Goal: Transaction & Acquisition: Purchase product/service

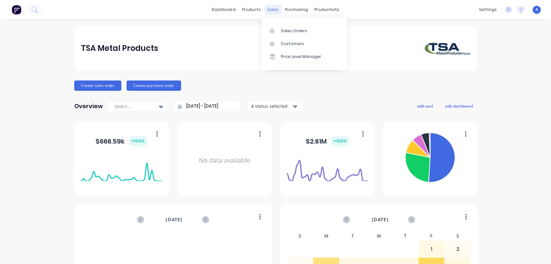
click at [270, 11] on div "sales" at bounding box center [273, 10] width 18 height 10
click at [285, 29] on div "Sales Orders" at bounding box center [294, 31] width 26 height 6
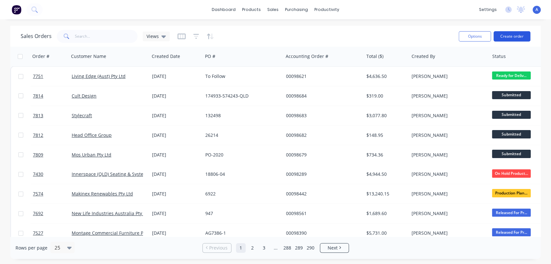
click at [508, 32] on button "Create order" at bounding box center [511, 36] width 37 height 10
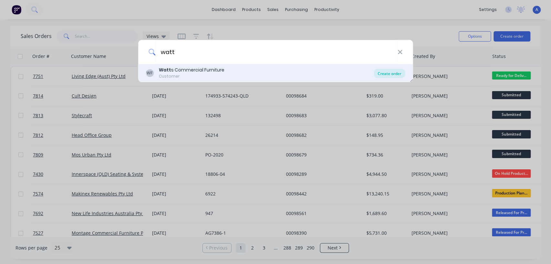
type input "watt"
click at [387, 74] on div "Create order" at bounding box center [388, 73] width 31 height 9
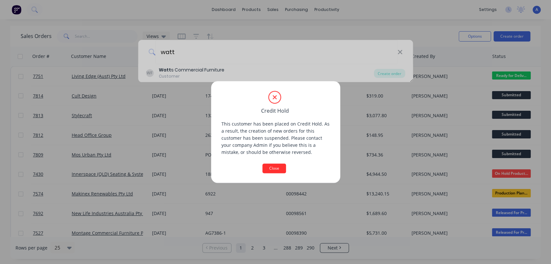
click at [280, 169] on button "Close" at bounding box center [274, 169] width 24 height 10
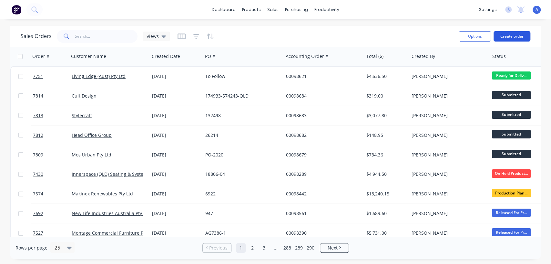
click at [508, 34] on button "Create order" at bounding box center [511, 36] width 37 height 10
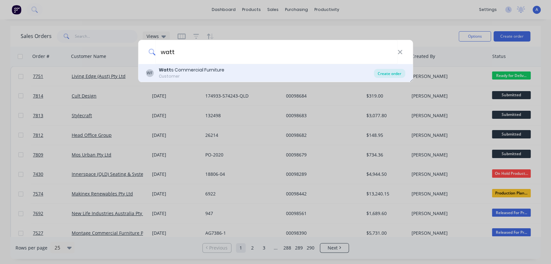
type input "watt"
click at [387, 71] on div "Create order" at bounding box center [388, 73] width 31 height 9
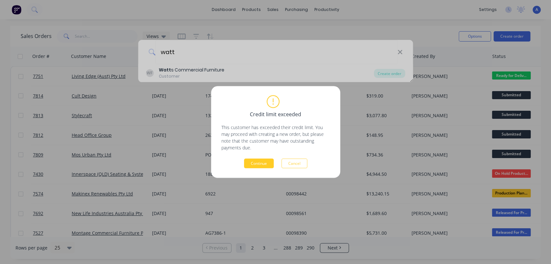
click at [262, 162] on button "Continue" at bounding box center [259, 164] width 30 height 10
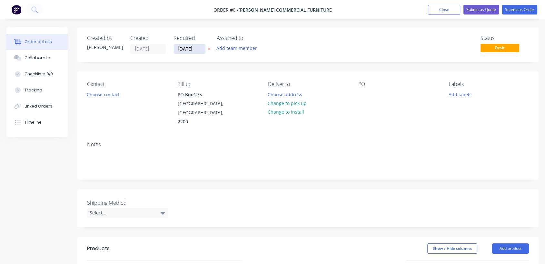
click at [198, 48] on input "[DATE]" at bounding box center [190, 49] width 32 height 10
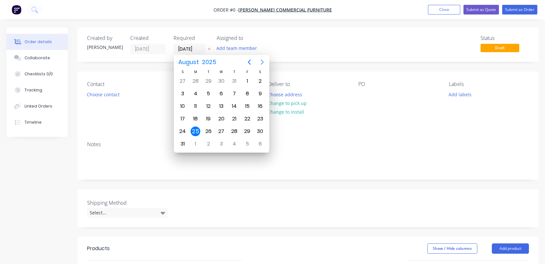
click at [263, 60] on icon "Next page" at bounding box center [262, 62] width 8 height 8
click at [218, 130] on div "31" at bounding box center [221, 132] width 10 height 10
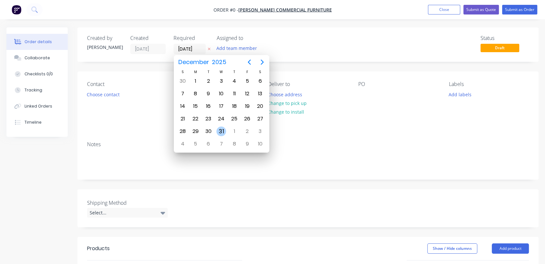
type input "[DATE]"
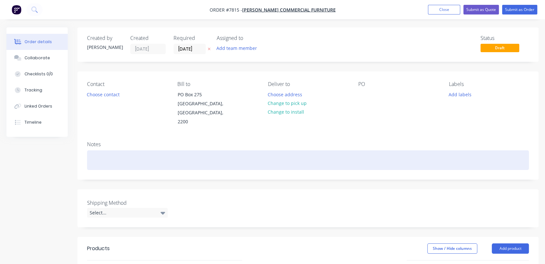
click at [121, 151] on div at bounding box center [308, 161] width 442 height 20
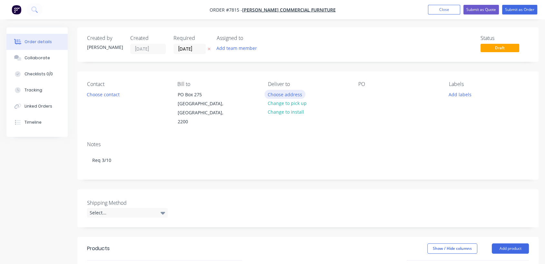
click at [291, 95] on button "Choose address" at bounding box center [284, 94] width 41 height 9
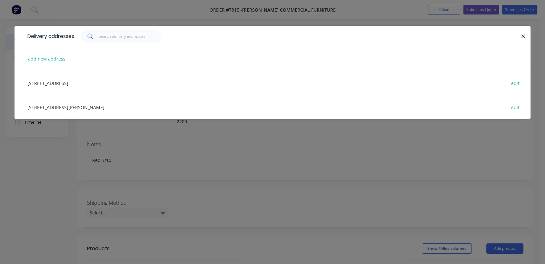
click at [109, 103] on div "[STREET_ADDRESS][PERSON_NAME] edit" at bounding box center [272, 107] width 497 height 24
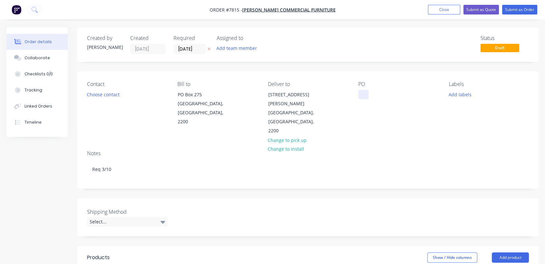
click at [362, 93] on div at bounding box center [363, 94] width 10 height 9
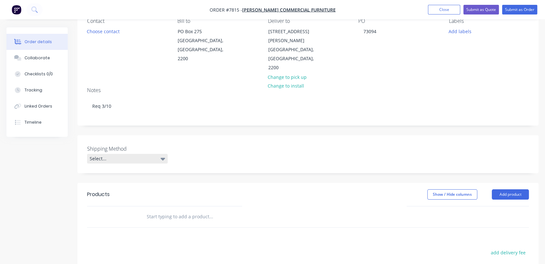
scroll to position [72, 0]
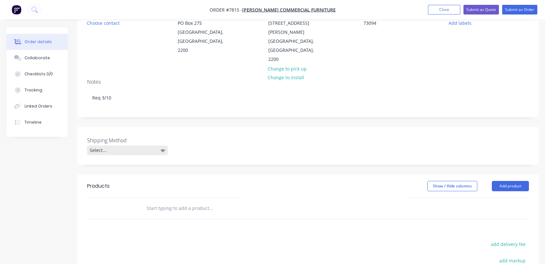
click at [112, 146] on div "Select..." at bounding box center [127, 151] width 81 height 10
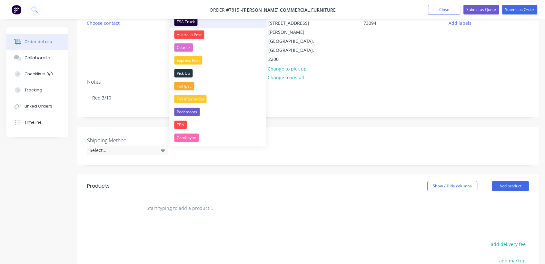
click at [191, 22] on div "TSA Truck" at bounding box center [185, 22] width 23 height 8
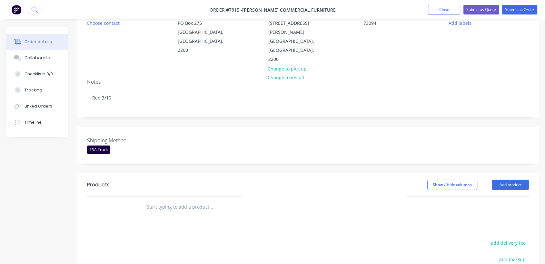
click at [187, 201] on input "text" at bounding box center [210, 207] width 129 height 13
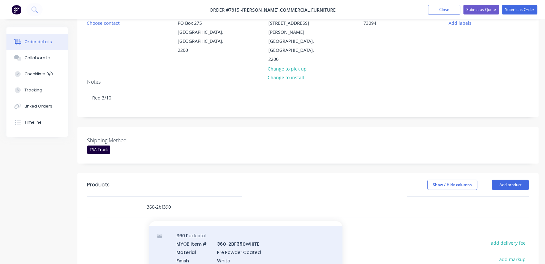
scroll to position [195, 0]
type input "360-2bf390"
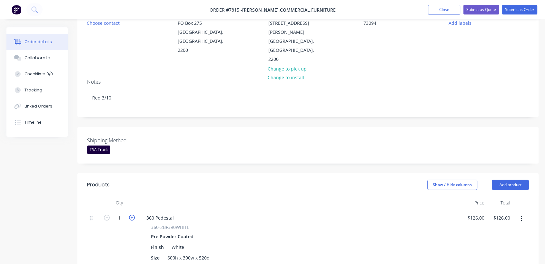
click at [132, 215] on icon "button" at bounding box center [132, 218] width 6 height 6
type input "2"
type input "$252.00"
click at [132, 215] on icon "button" at bounding box center [132, 218] width 6 height 6
type input "3"
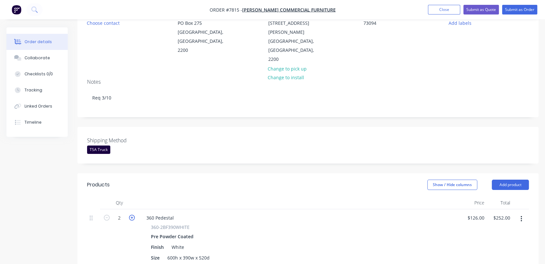
type input "$378.00"
click at [480, 213] on input "126" at bounding box center [481, 217] width 11 height 9
type input "$141.00"
type input "$423.00"
click at [49, 57] on button "Collaborate" at bounding box center [36, 58] width 61 height 16
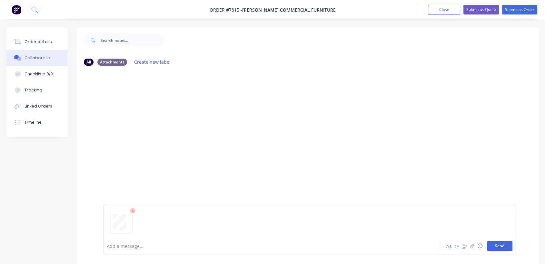
click at [504, 244] on button "Send" at bounding box center [499, 247] width 25 height 10
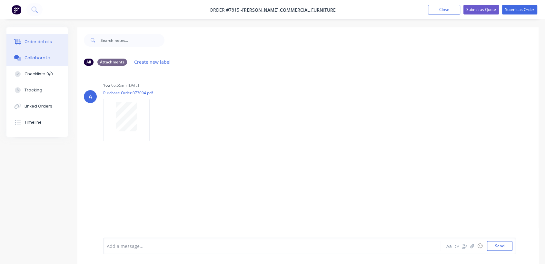
click at [32, 42] on div "Order details" at bounding box center [38, 42] width 27 height 6
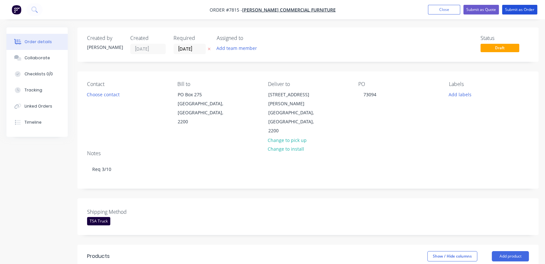
drag, startPoint x: 522, startPoint y: 8, endPoint x: 344, endPoint y: 88, distance: 195.4
click at [522, 8] on button "Submit as Order" at bounding box center [519, 10] width 35 height 10
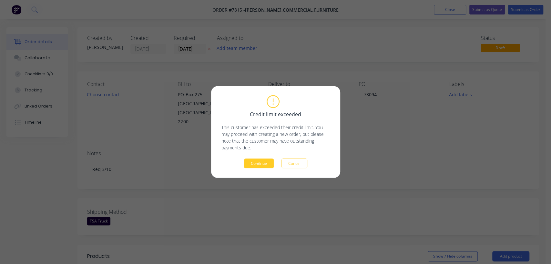
click at [260, 164] on button "Continue" at bounding box center [259, 164] width 30 height 10
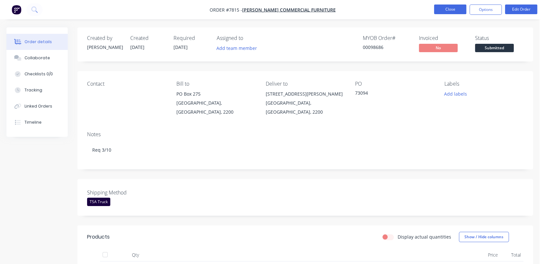
click at [458, 7] on button "Close" at bounding box center [450, 10] width 32 height 10
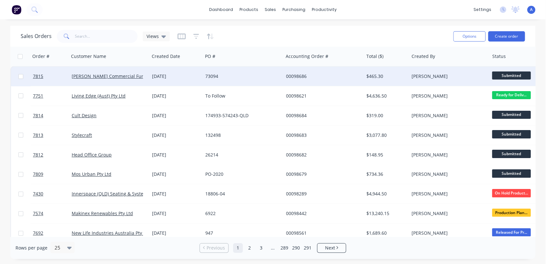
click at [225, 74] on div "73094" at bounding box center [241, 76] width 72 height 6
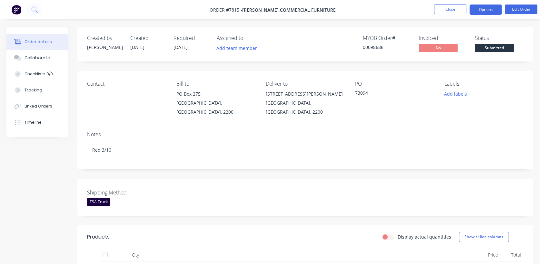
click at [490, 8] on button "Options" at bounding box center [486, 10] width 32 height 10
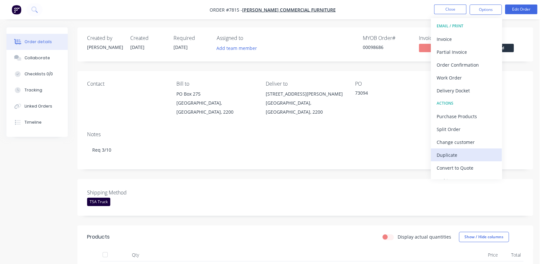
click at [470, 154] on div "Duplicate" at bounding box center [466, 155] width 59 height 9
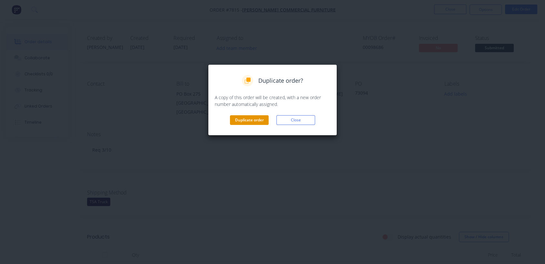
click at [249, 121] on button "Duplicate order" at bounding box center [249, 120] width 39 height 10
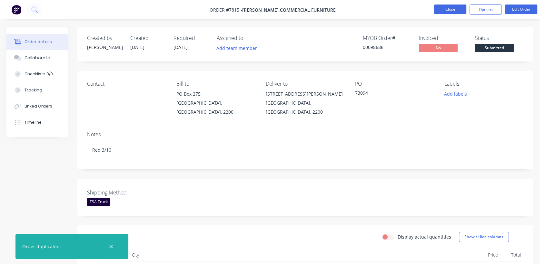
click at [455, 6] on button "Close" at bounding box center [450, 10] width 32 height 10
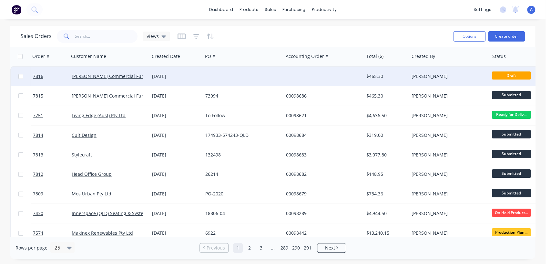
click at [252, 76] on div at bounding box center [243, 76] width 80 height 19
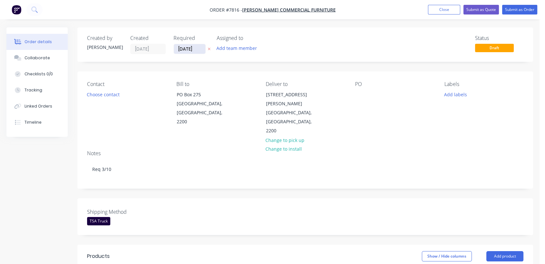
click at [201, 46] on input "[DATE]" at bounding box center [190, 49] width 32 height 10
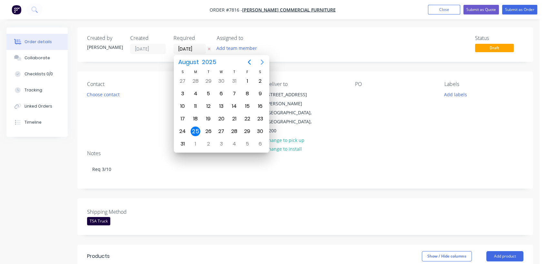
click at [262, 61] on icon "Next page" at bounding box center [262, 62] width 3 height 5
click at [219, 132] on div "31" at bounding box center [221, 132] width 10 height 10
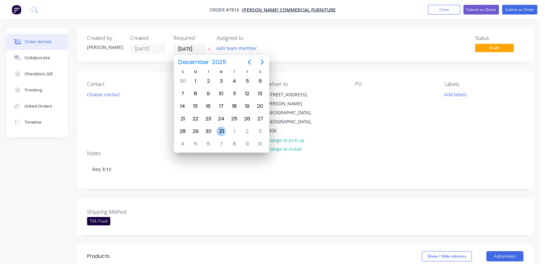
type input "[DATE]"
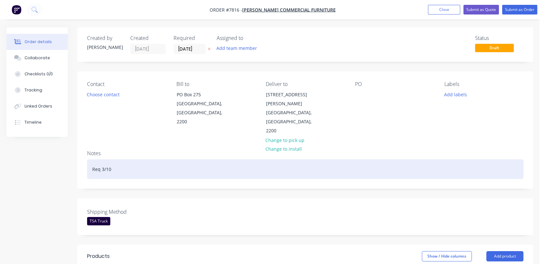
click at [102, 160] on div "Req 3/10" at bounding box center [305, 170] width 436 height 20
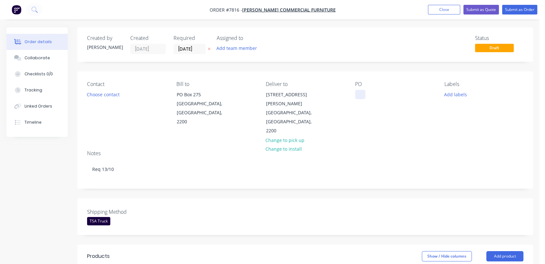
click at [356, 94] on div at bounding box center [360, 94] width 10 height 9
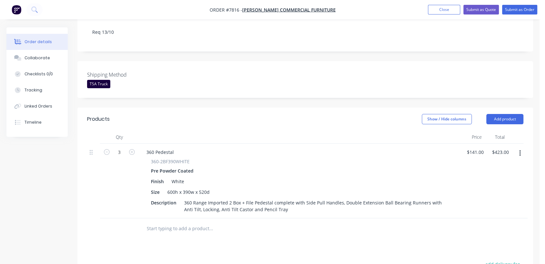
scroll to position [143, 0]
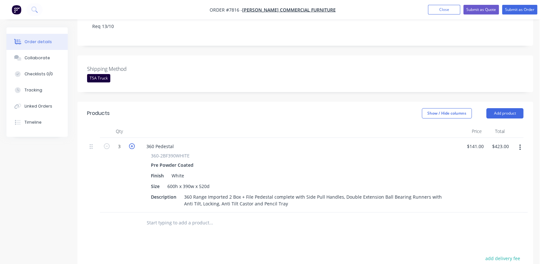
click at [132, 144] on icon "button" at bounding box center [132, 147] width 6 height 6
type input "4"
type input "$564.00"
click at [132, 144] on icon "button" at bounding box center [132, 147] width 6 height 6
type input "5"
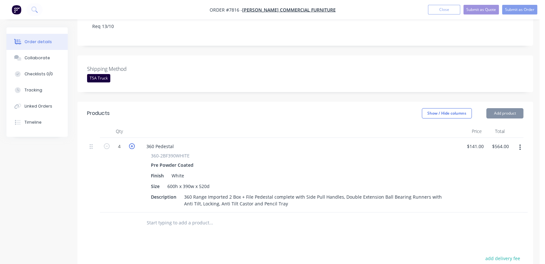
type input "$705.00"
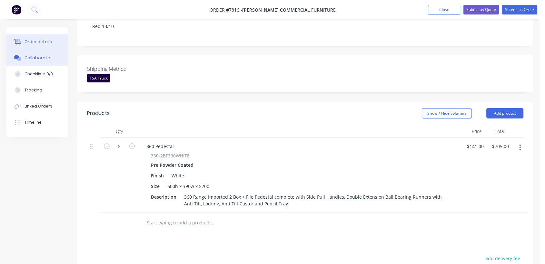
click at [34, 55] on button "Collaborate" at bounding box center [36, 58] width 61 height 16
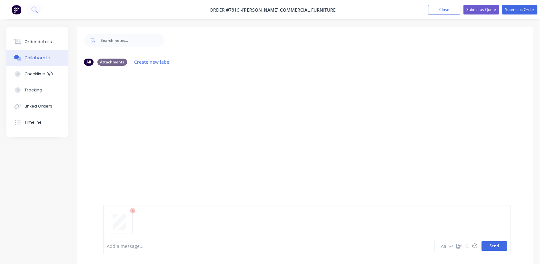
click at [495, 242] on button "Send" at bounding box center [493, 247] width 25 height 10
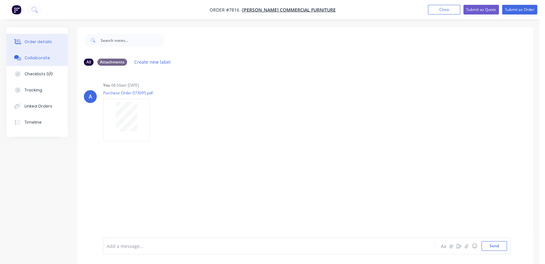
click at [37, 42] on div "Order details" at bounding box center [38, 42] width 27 height 6
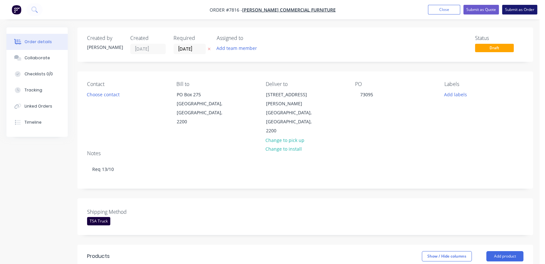
click at [526, 14] on button "Submit as Order" at bounding box center [519, 10] width 35 height 10
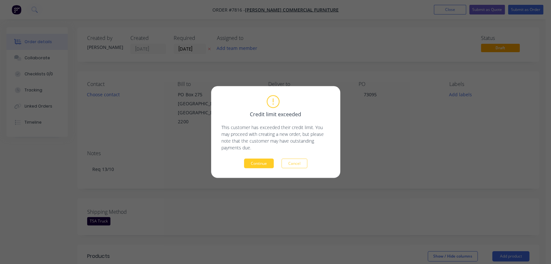
click at [251, 163] on button "Continue" at bounding box center [259, 164] width 30 height 10
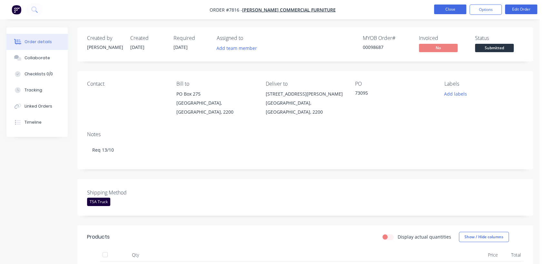
click at [451, 6] on button "Close" at bounding box center [450, 10] width 32 height 10
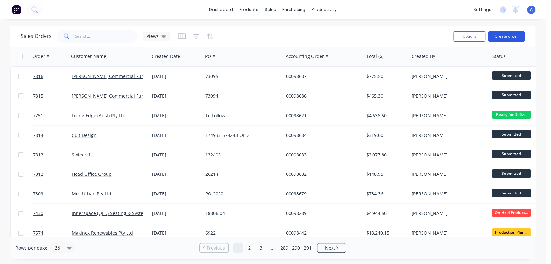
click at [504, 38] on button "Create order" at bounding box center [506, 36] width 37 height 10
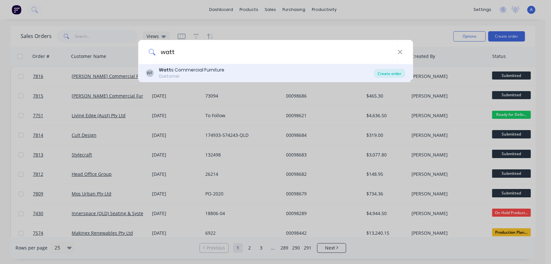
type input "watt"
click at [393, 71] on div "Create order" at bounding box center [388, 73] width 31 height 9
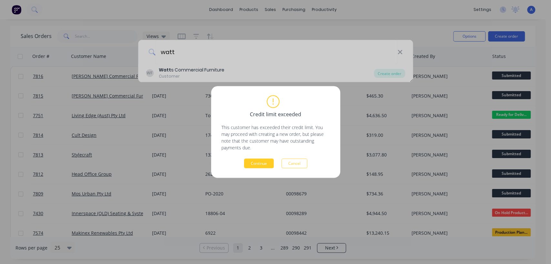
click at [263, 165] on button "Continue" at bounding box center [259, 164] width 30 height 10
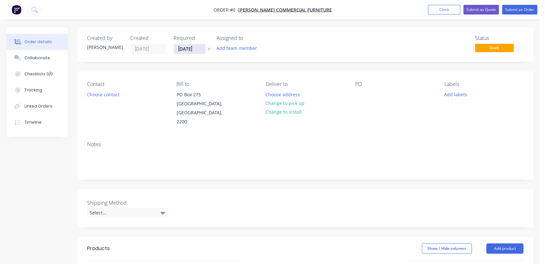
click at [201, 48] on input "[DATE]" at bounding box center [190, 49] width 32 height 10
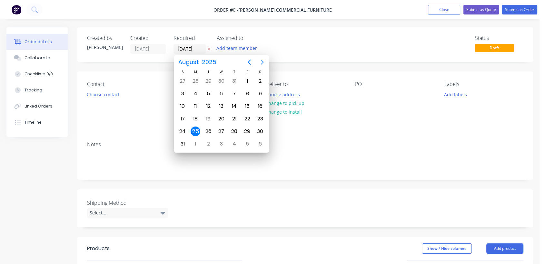
click at [261, 59] on icon "Next page" at bounding box center [262, 62] width 8 height 8
click at [218, 131] on div "31" at bounding box center [221, 132] width 10 height 10
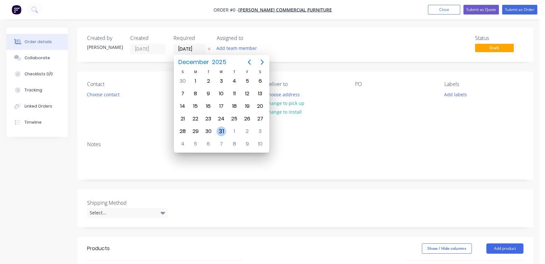
type input "[DATE]"
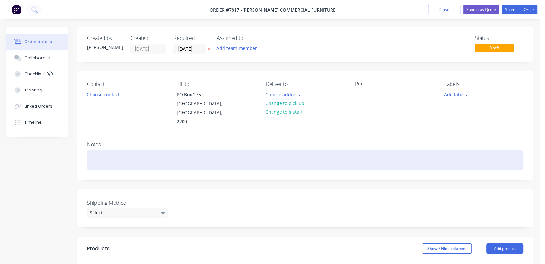
click at [112, 151] on div at bounding box center [305, 161] width 436 height 20
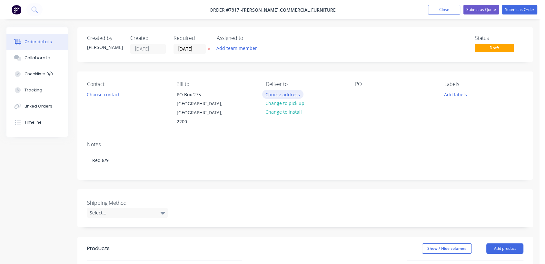
click at [290, 92] on button "Choose address" at bounding box center [282, 94] width 41 height 9
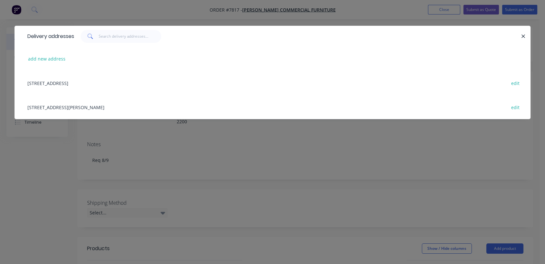
click at [64, 108] on div "[STREET_ADDRESS][PERSON_NAME] edit" at bounding box center [272, 107] width 497 height 24
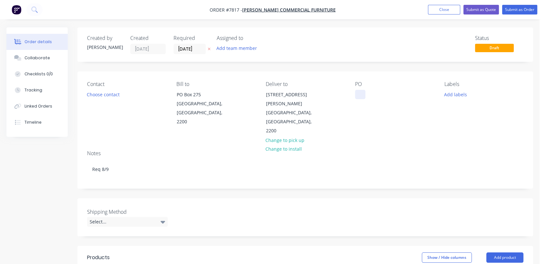
click at [361, 93] on div at bounding box center [360, 94] width 10 height 9
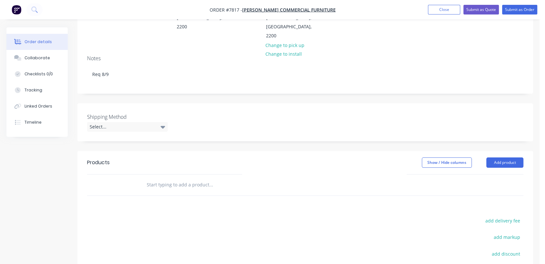
scroll to position [107, 0]
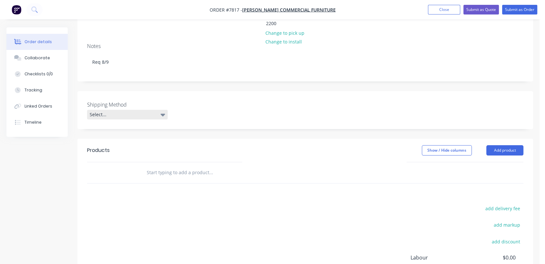
click at [144, 110] on div "Select..." at bounding box center [127, 115] width 81 height 10
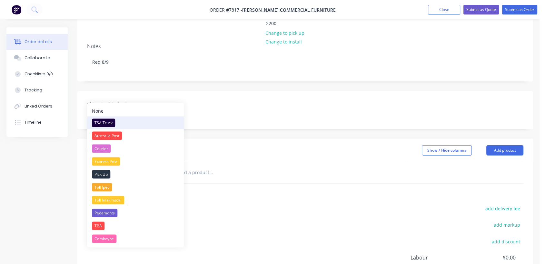
click at [105, 119] on div "TSA Truck" at bounding box center [103, 123] width 23 height 8
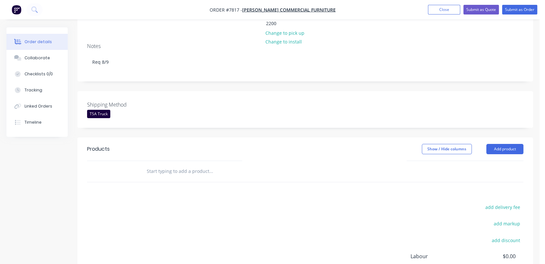
click at [185, 165] on input "text" at bounding box center [210, 171] width 129 height 13
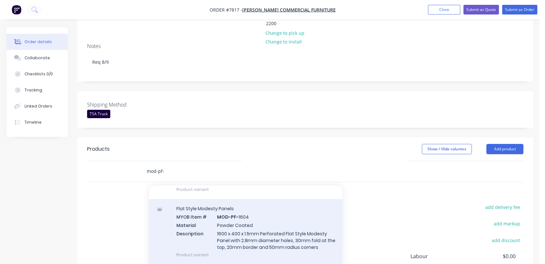
scroll to position [609, 0]
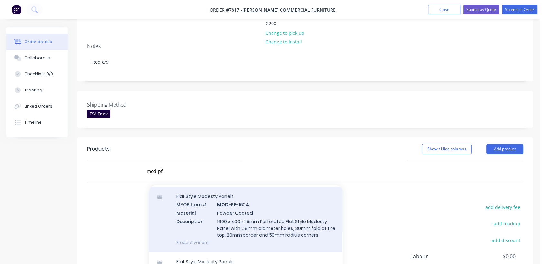
drag, startPoint x: 327, startPoint y: 217, endPoint x: 222, endPoint y: 204, distance: 105.9
click at [222, 204] on div "Flat Style Modesty Panels MYOB Item # MOD-PF- 1604 Material Powder Coated Descr…" at bounding box center [245, 219] width 193 height 65
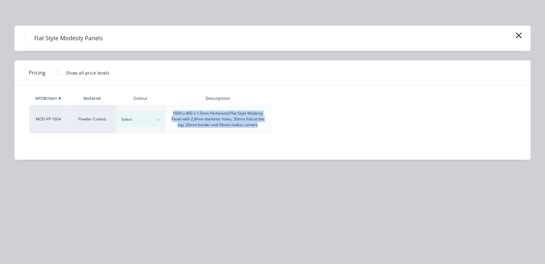
drag, startPoint x: 258, startPoint y: 124, endPoint x: 171, endPoint y: 114, distance: 87.7
click at [171, 114] on div "1600 x 400 x 1.5mm Perforated Flat Style Modesty Panel with 2.8mm diameter hole…" at bounding box center [217, 119] width 95 height 17
copy div "1600 x 400 x 1.5mm Perforated Flat Style Modesty Panel with 2.8mm diameter hole…"
click at [521, 32] on icon "button" at bounding box center [518, 35] width 7 height 9
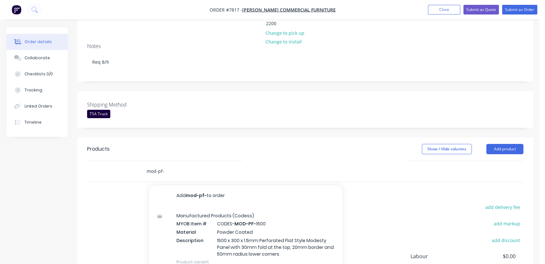
click at [166, 165] on input "mod-pf-" at bounding box center [210, 171] width 129 height 13
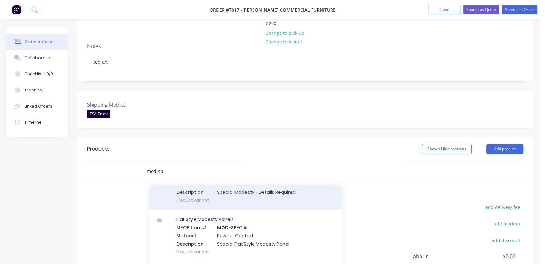
scroll to position [59, 0]
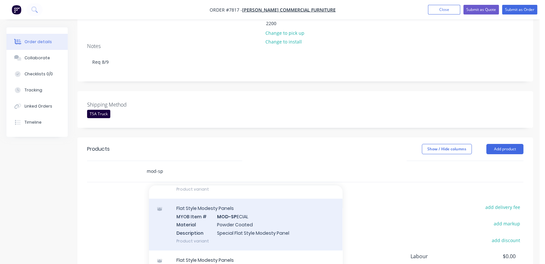
type input "mod-sp"
click at [252, 212] on div "Flat Style Modesty Panels MYOB Item # MOD-SP ECIAL Material Powder Coated Descr…" at bounding box center [245, 225] width 193 height 52
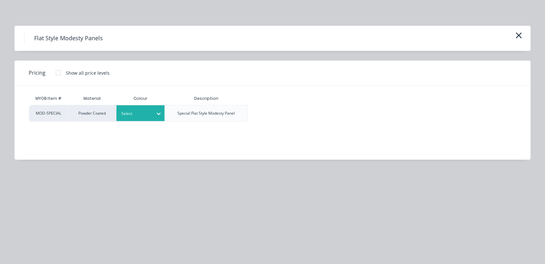
click at [159, 112] on icon at bounding box center [158, 114] width 6 height 6
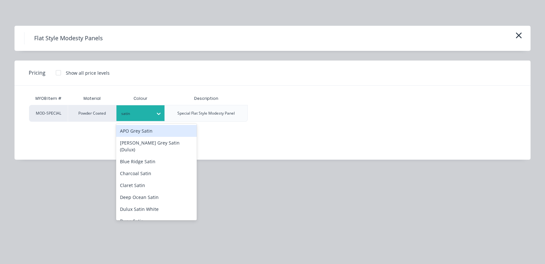
type input "satin b"
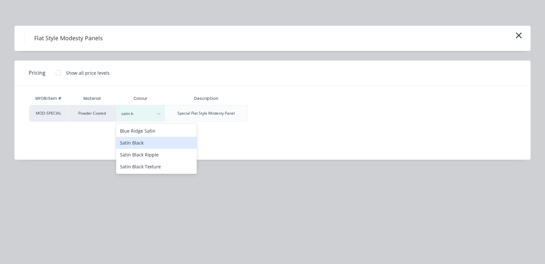
click at [160, 141] on div "Satin Black" at bounding box center [156, 143] width 81 height 12
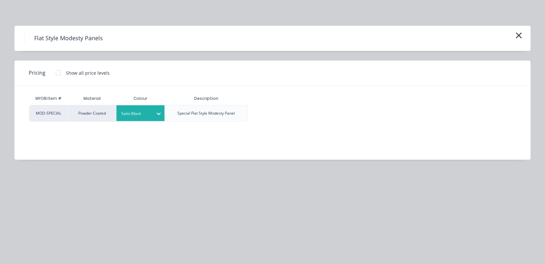
click at [58, 72] on div at bounding box center [58, 72] width 13 height 13
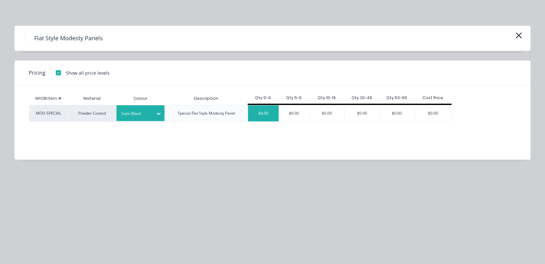
click at [271, 111] on div "$0.00" at bounding box center [263, 113] width 31 height 16
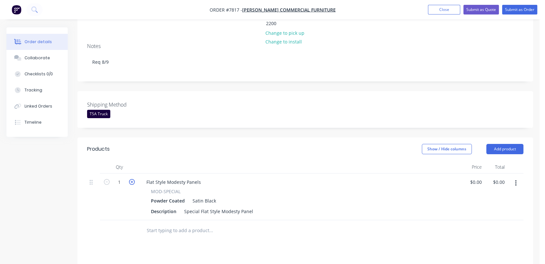
click at [132, 179] on icon "button" at bounding box center [132, 182] width 6 height 6
type input "4"
drag, startPoint x: 252, startPoint y: 192, endPoint x: 176, endPoint y: 194, distance: 75.5
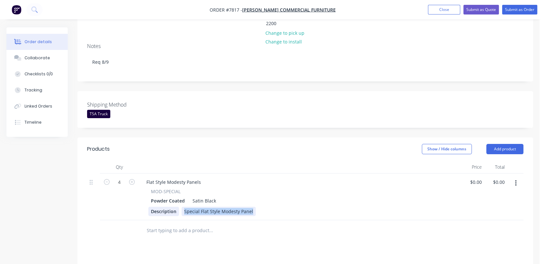
click at [176, 207] on div "Description Special Flat Style Modesty Panel" at bounding box center [298, 211] width 301 height 9
paste div
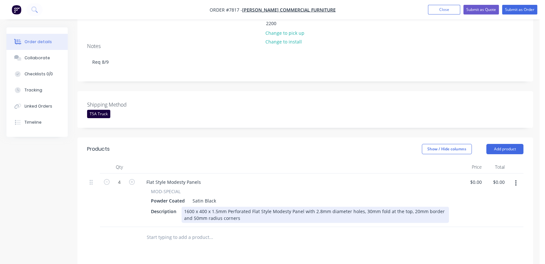
click at [188, 207] on div "1600 x 400 x 1.5mm Perforated Flat Style Modesty Panel with 2.8mm diameter hole…" at bounding box center [315, 215] width 267 height 16
type input "$140.60"
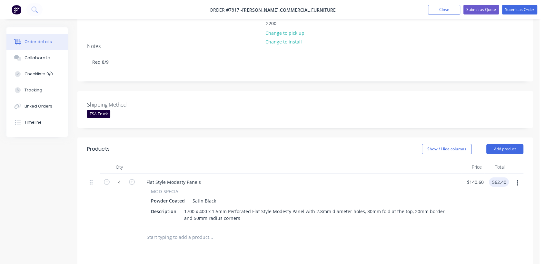
type input "$562.40"
click at [36, 58] on div "Collaborate" at bounding box center [37, 58] width 25 height 6
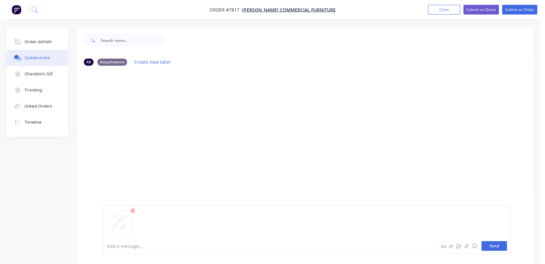
click at [495, 246] on button "Send" at bounding box center [493, 247] width 25 height 10
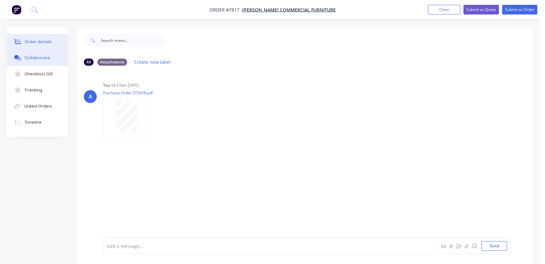
click at [41, 39] on div "Order details" at bounding box center [38, 42] width 27 height 6
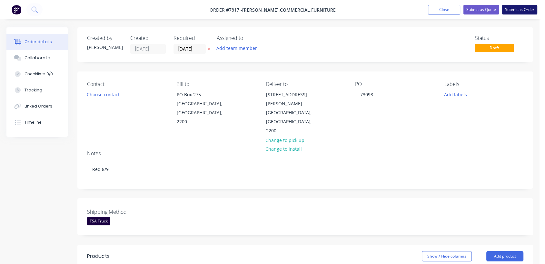
click at [522, 11] on button "Submit as Order" at bounding box center [519, 10] width 35 height 10
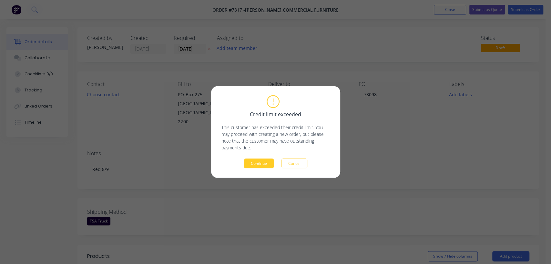
click at [261, 164] on button "Continue" at bounding box center [259, 164] width 30 height 10
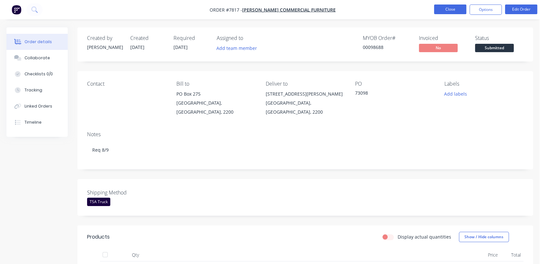
click at [449, 7] on button "Close" at bounding box center [450, 10] width 32 height 10
